Goal: Book appointment/travel/reservation

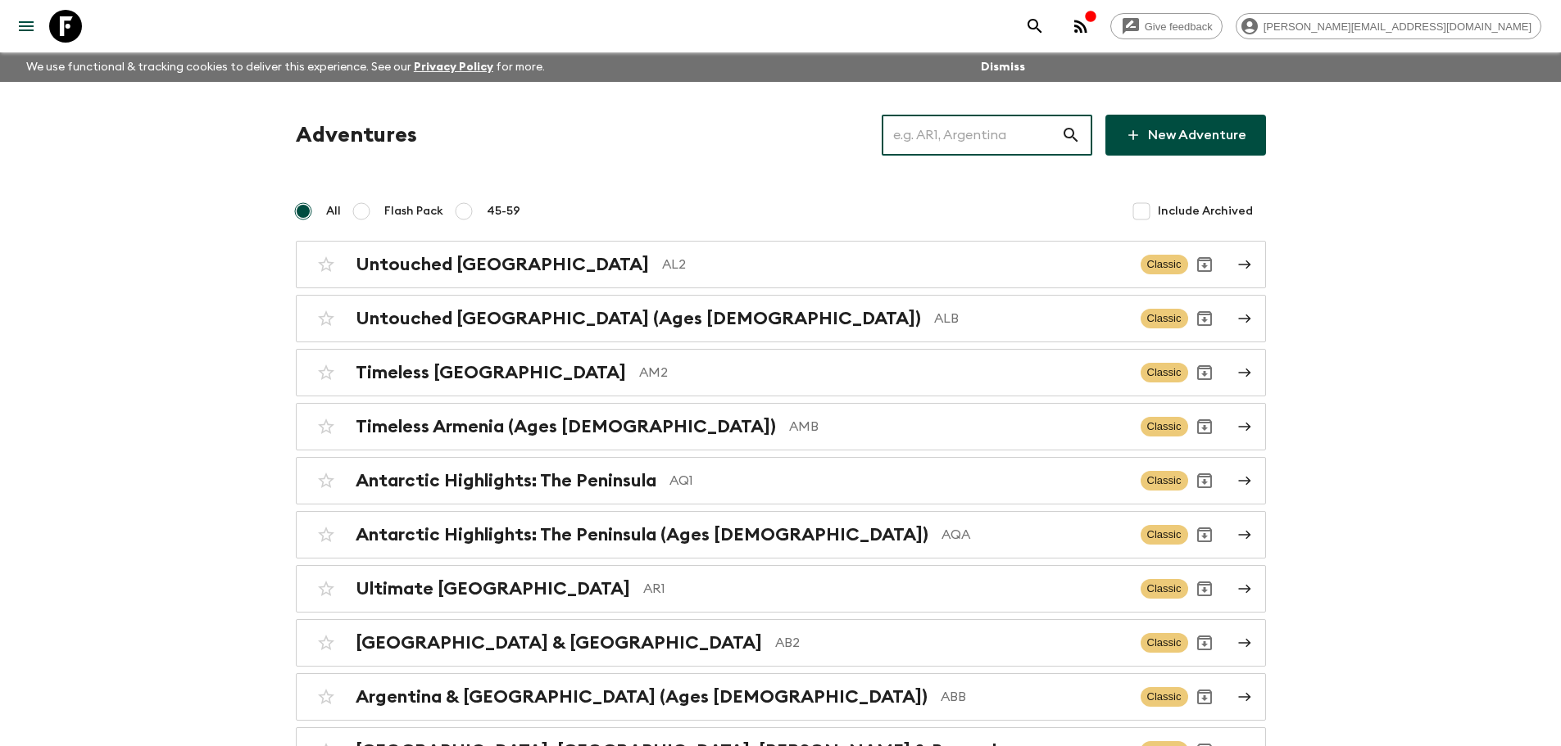
click at [924, 138] on input "text" at bounding box center [971, 135] width 179 height 46
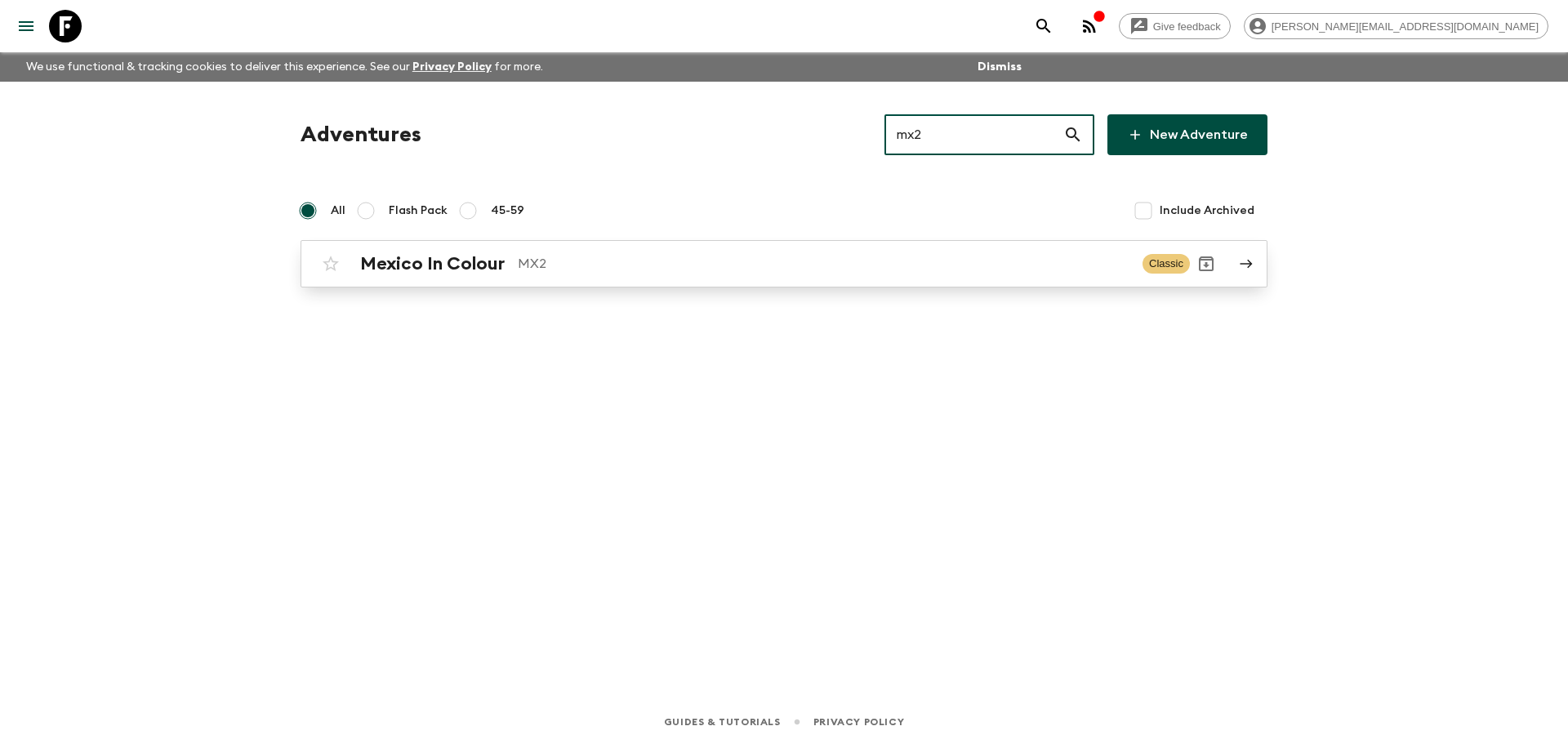
type input "mx2"
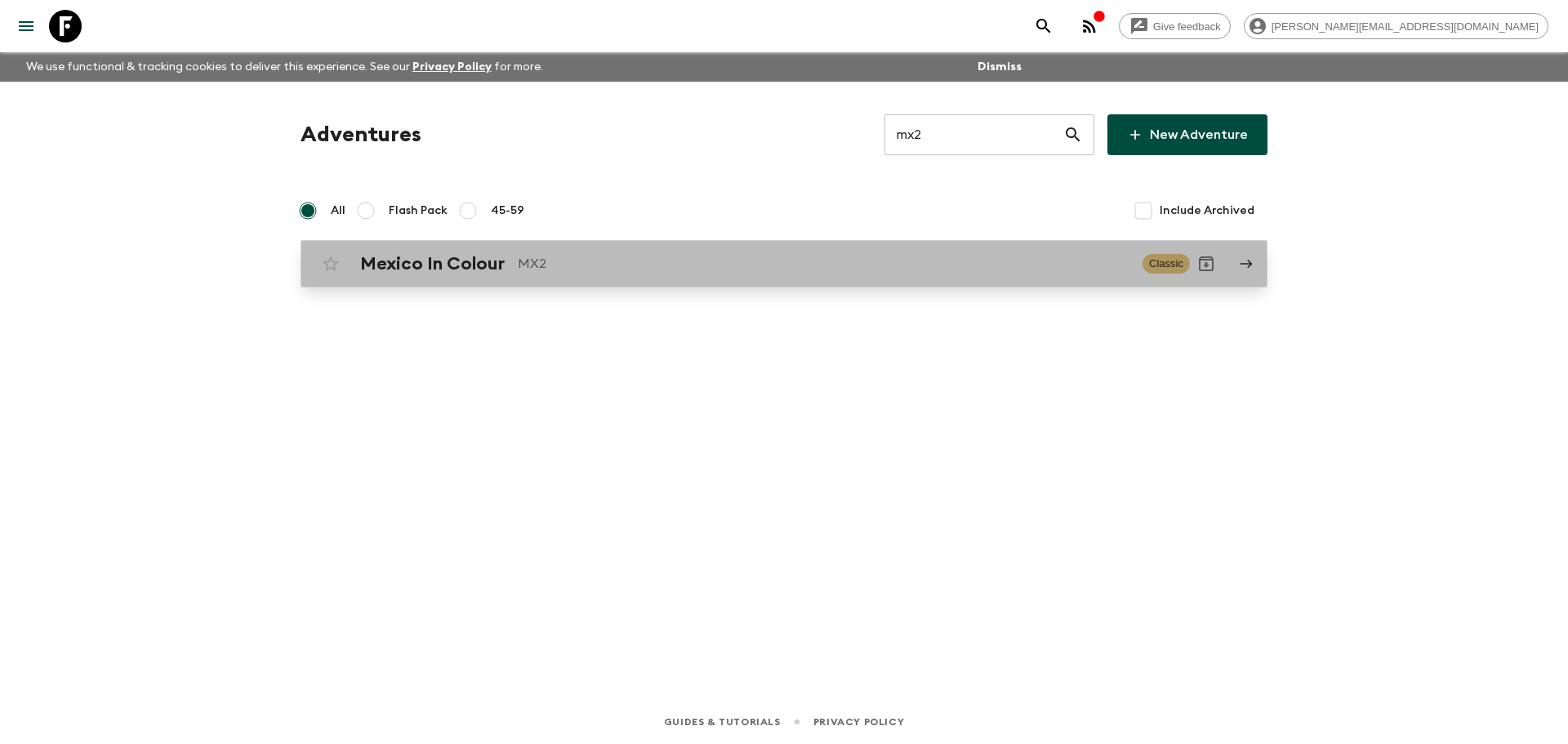
click at [901, 260] on p "MX2" at bounding box center [824, 264] width 612 height 20
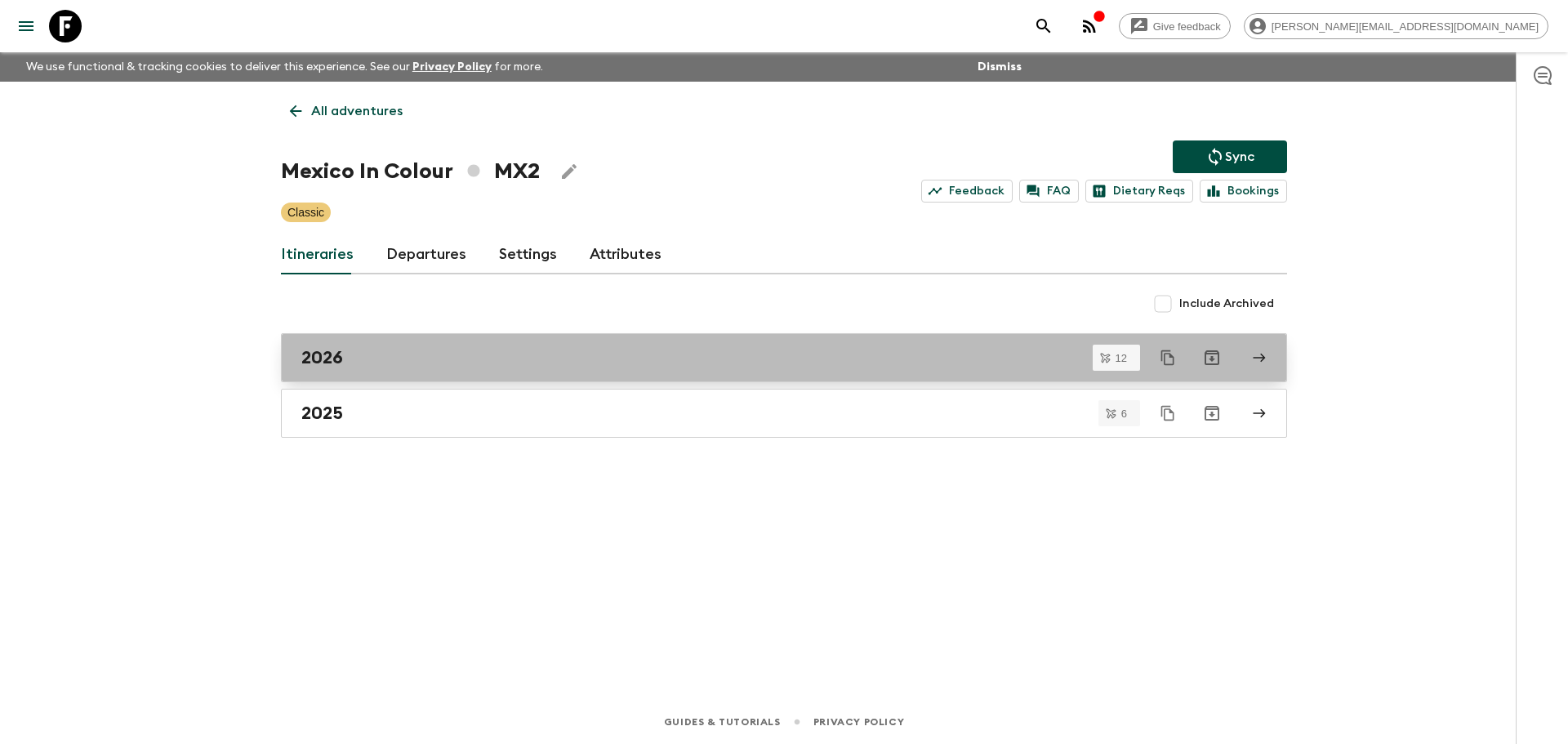
click at [364, 375] on link "2026" at bounding box center [784, 357] width 1007 height 49
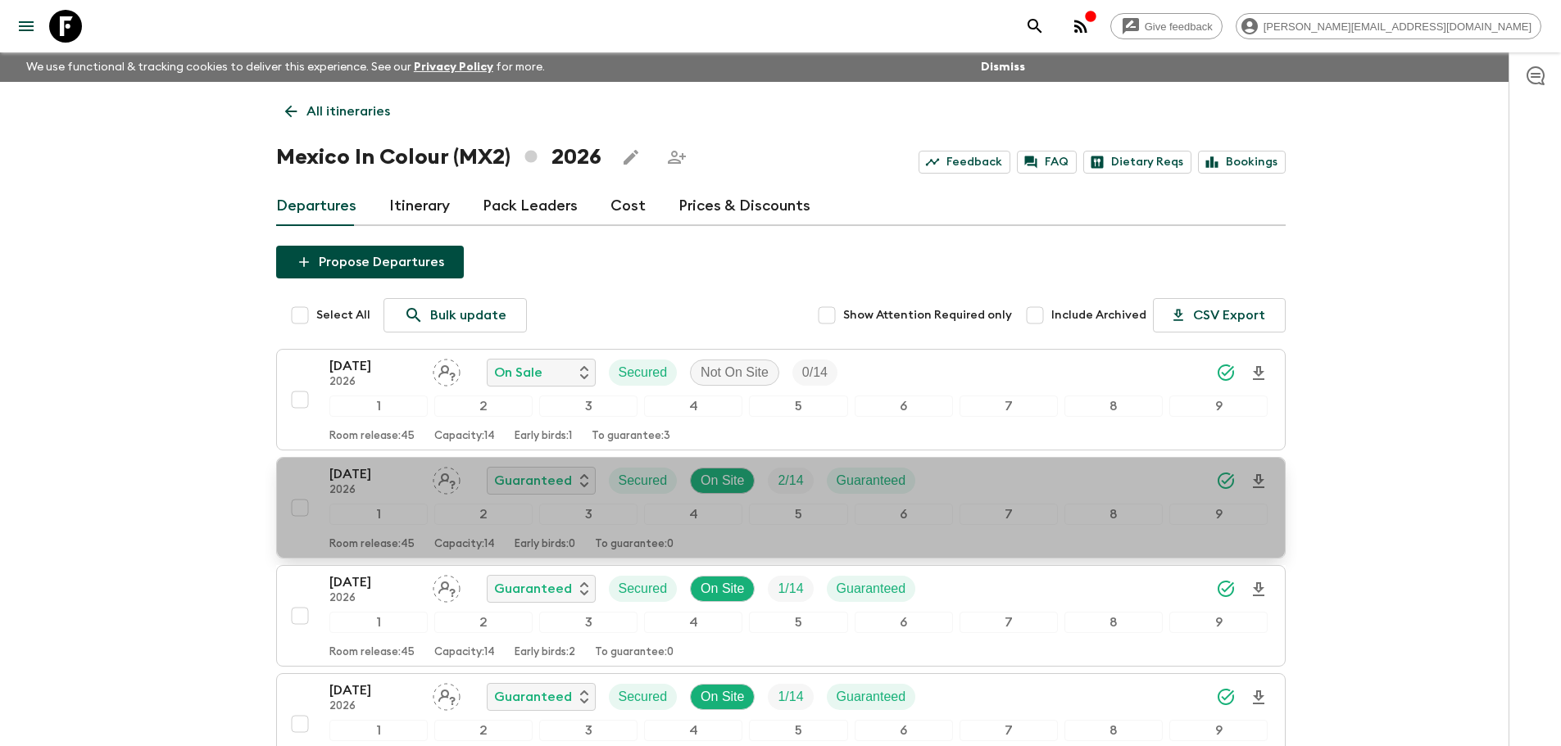
click at [1026, 488] on div "[DATE] 2026 Guaranteed Secured On Site 2 / 14 Guaranteed" at bounding box center [798, 481] width 939 height 33
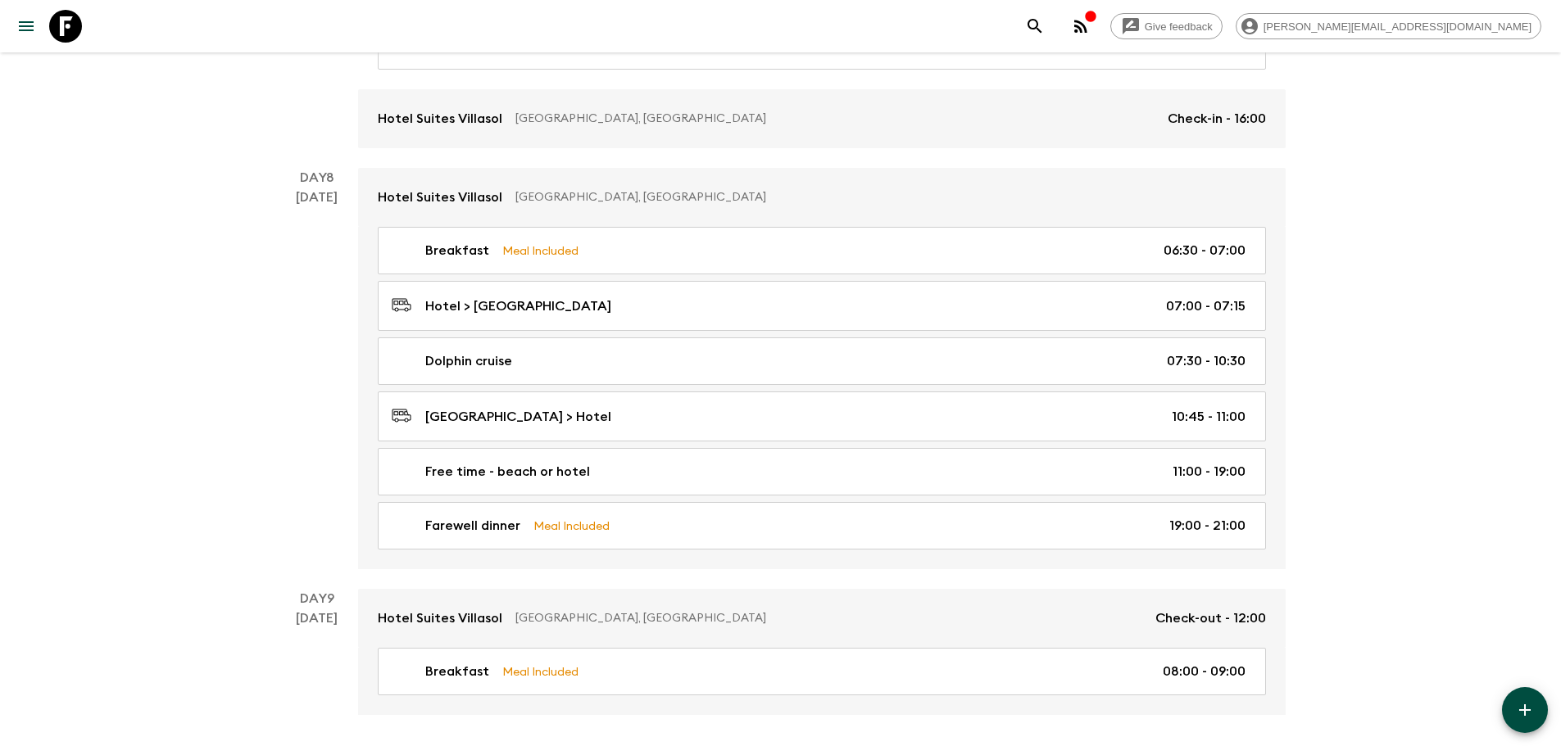
scroll to position [3175, 0]
